Goal: Find specific page/section: Find specific page/section

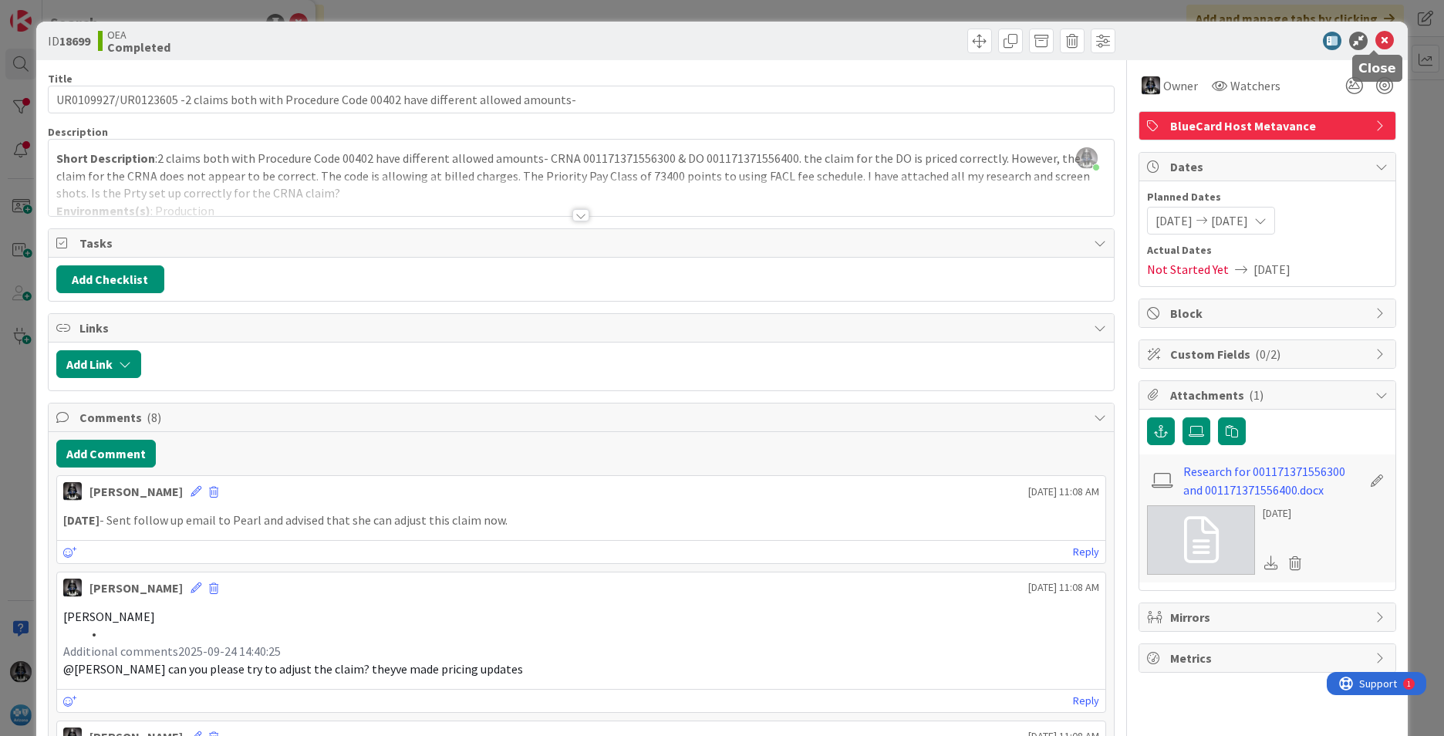
click at [1375, 36] on icon at bounding box center [1384, 41] width 19 height 19
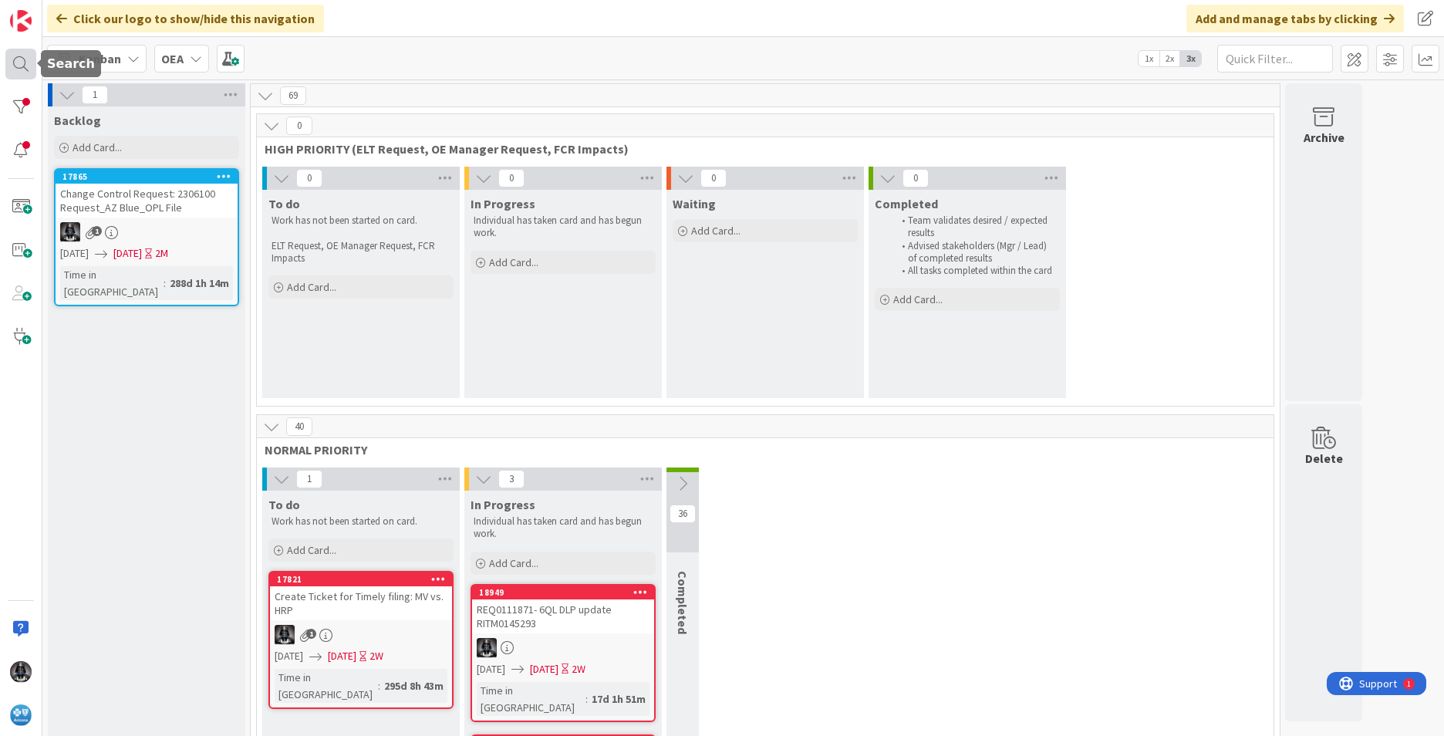
click at [15, 68] on div at bounding box center [20, 64] width 31 height 31
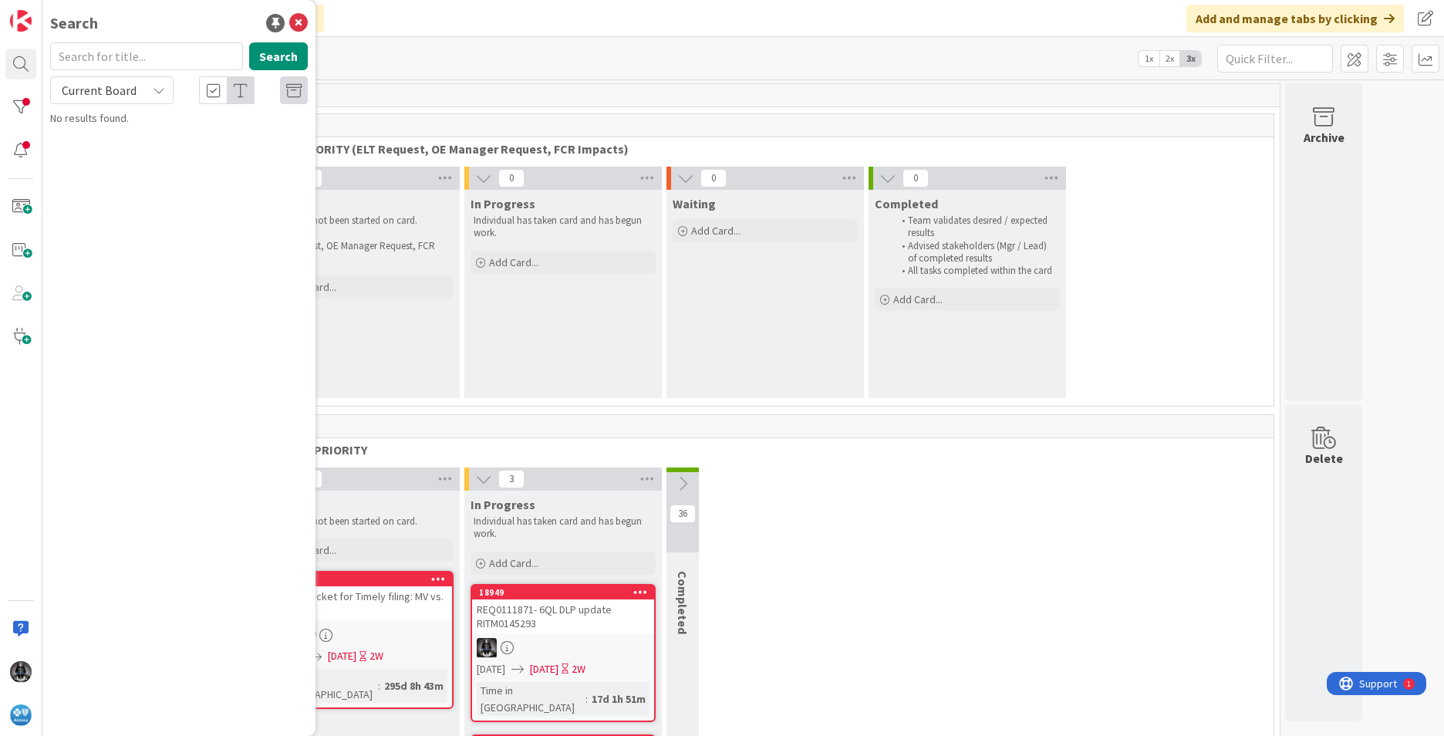
click at [81, 49] on input "text" at bounding box center [146, 56] width 193 height 28
type input "[DEMOGRAPHIC_DATA]"
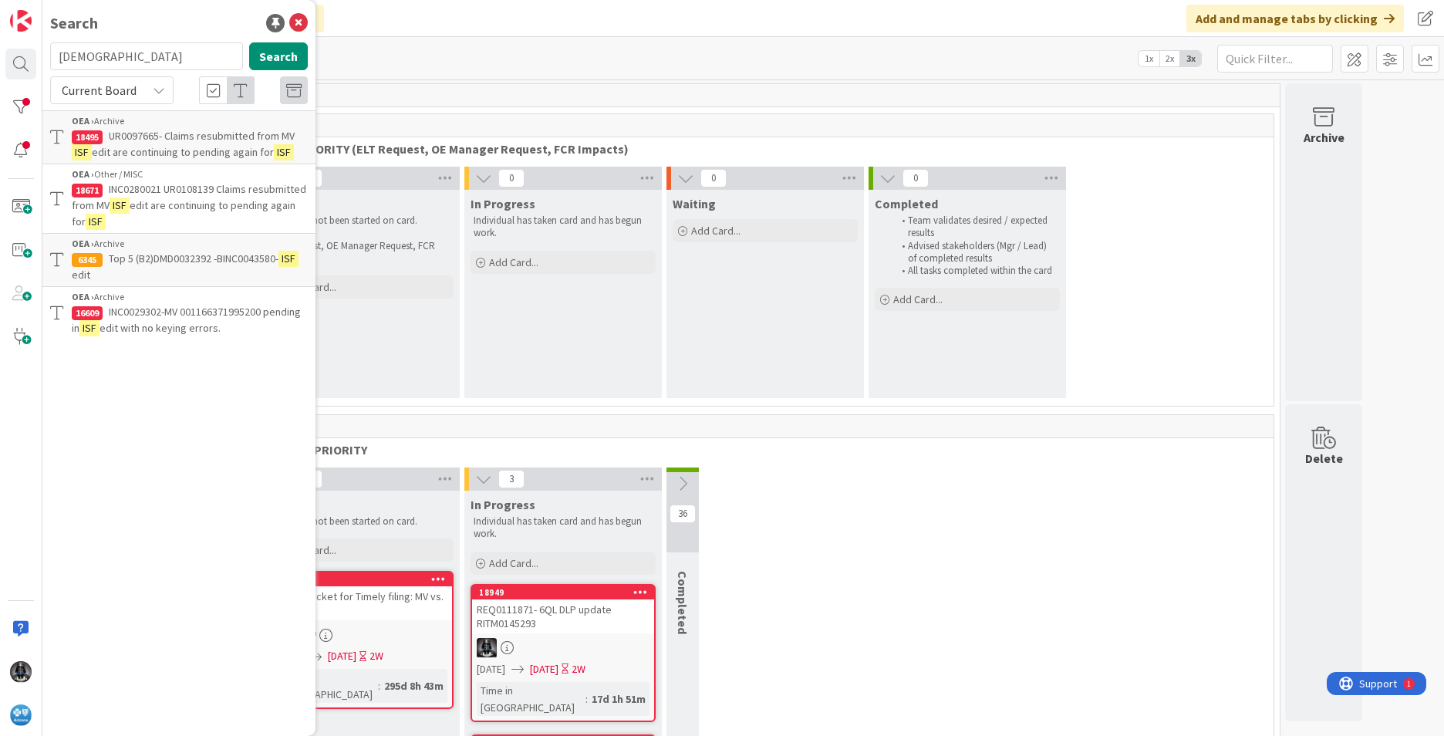
click at [167, 204] on span "edit are continuing to pending again for" at bounding box center [184, 213] width 224 height 30
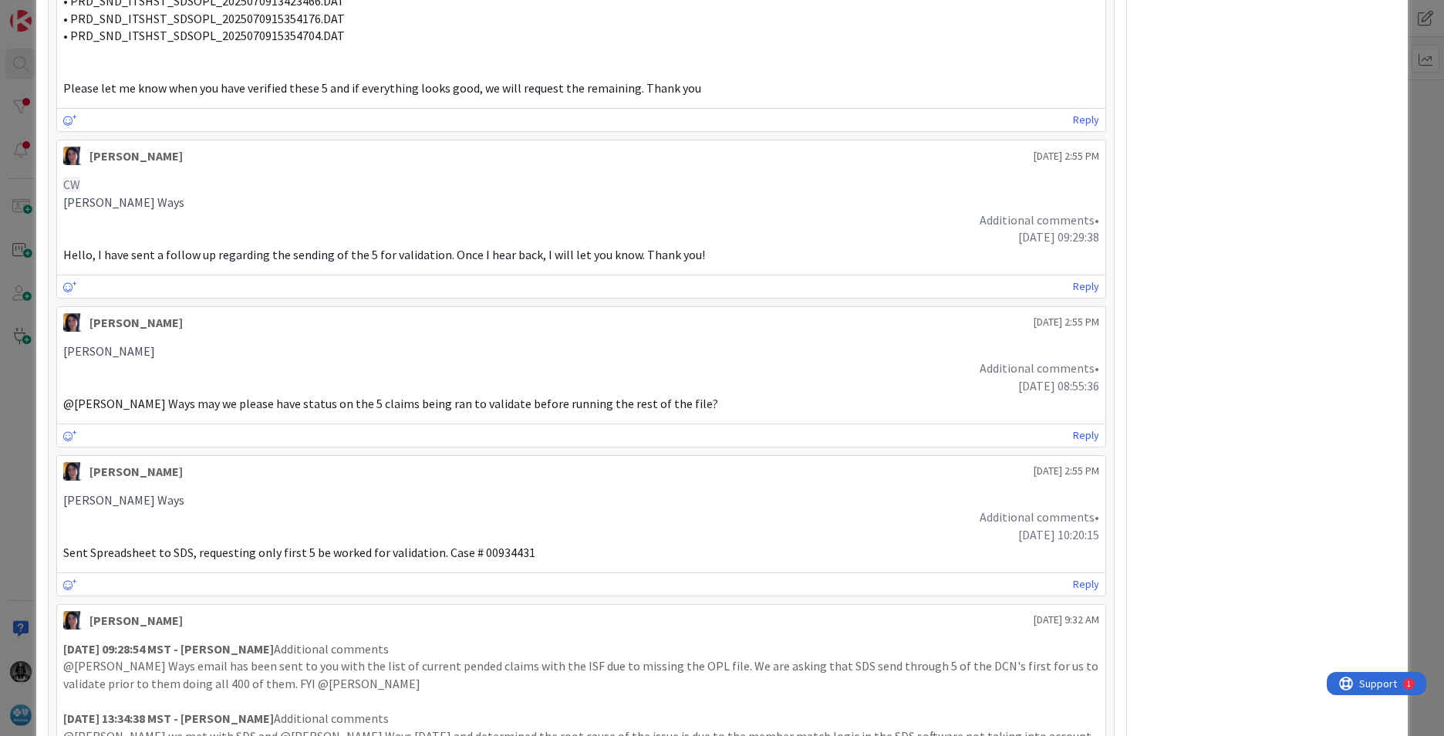
scroll to position [2854, 0]
